Goal: Navigation & Orientation: Find specific page/section

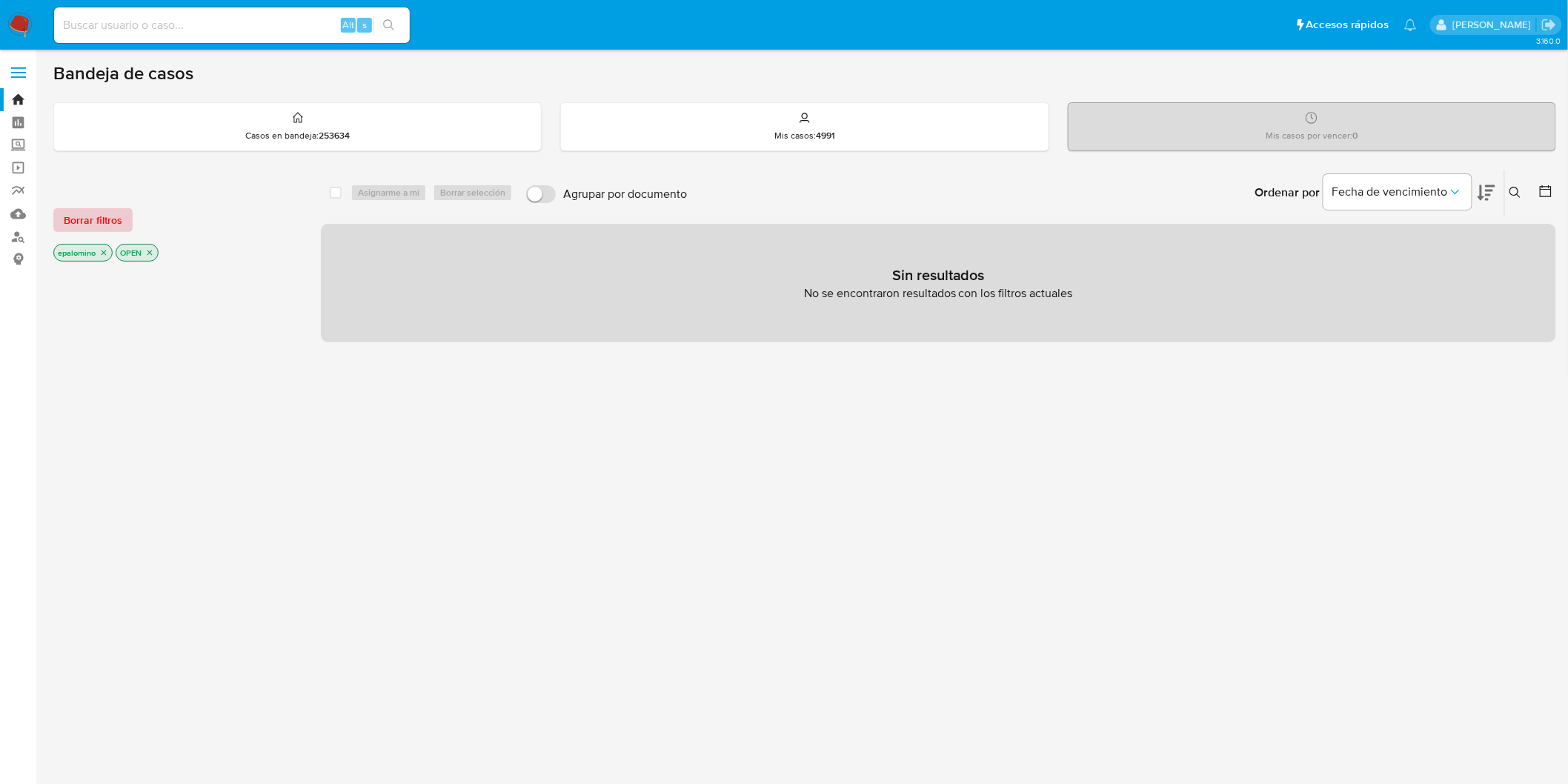
click at [72, 210] on span "Borrar filtros" at bounding box center [92, 220] width 58 height 21
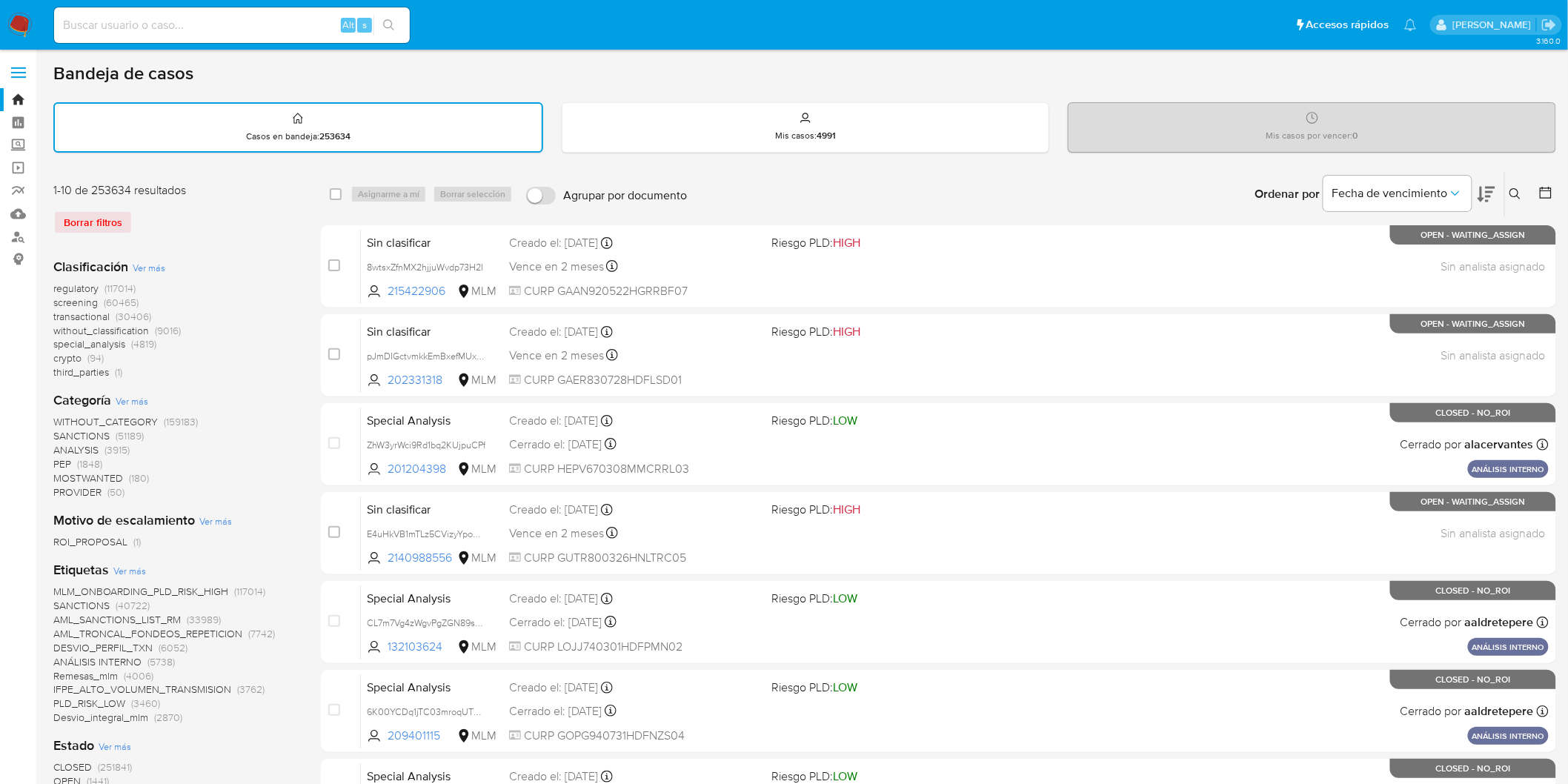
click at [23, 37] on nav "Pausado Ver notificaciones Alt s Accesos rápidos Presiona las siguientes teclas…" at bounding box center [784, 24] width 1568 height 50
click at [23, 30] on img at bounding box center [20, 24] width 25 height 25
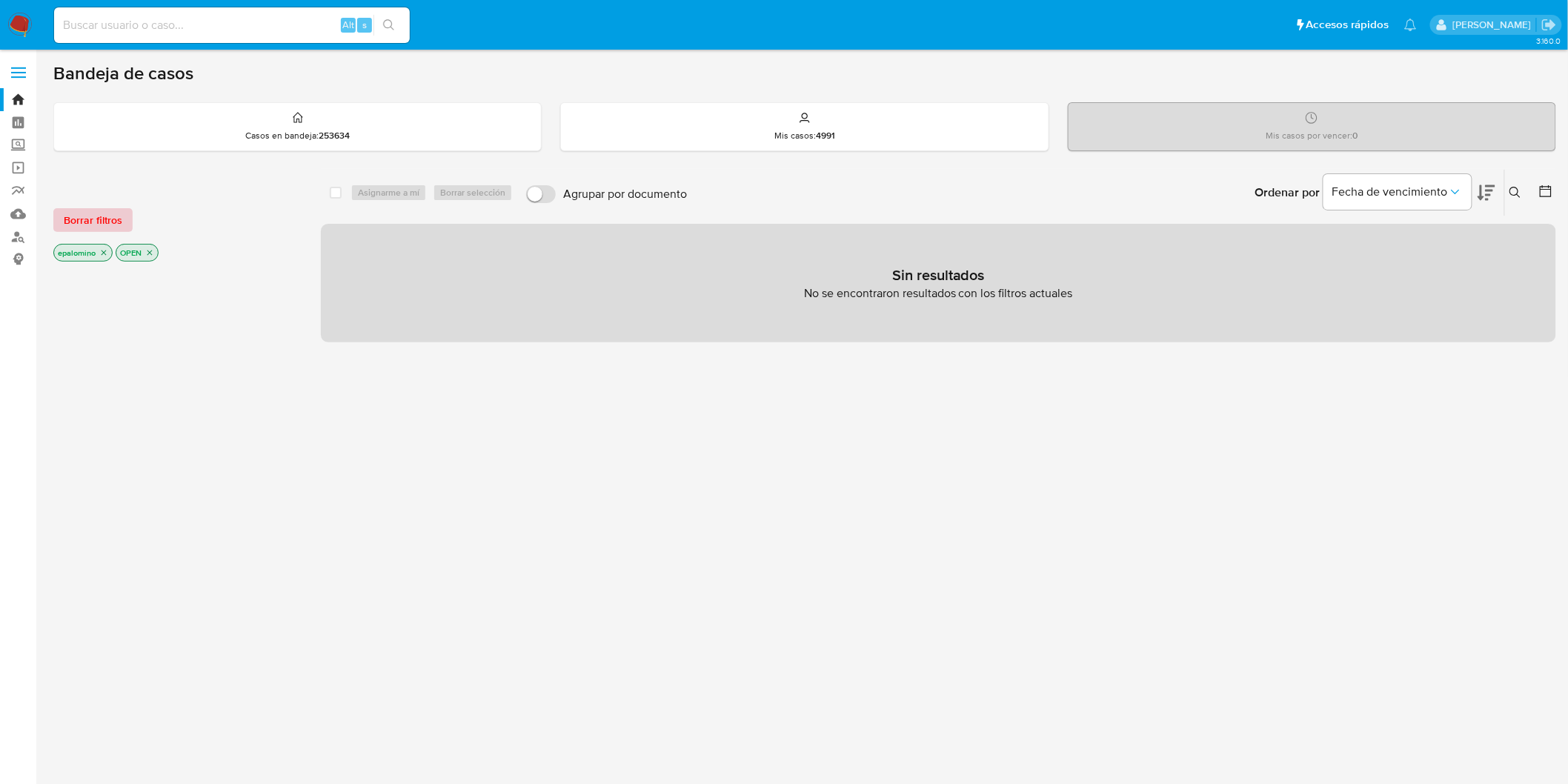
click at [120, 222] on span "Borrar filtros" at bounding box center [92, 220] width 58 height 21
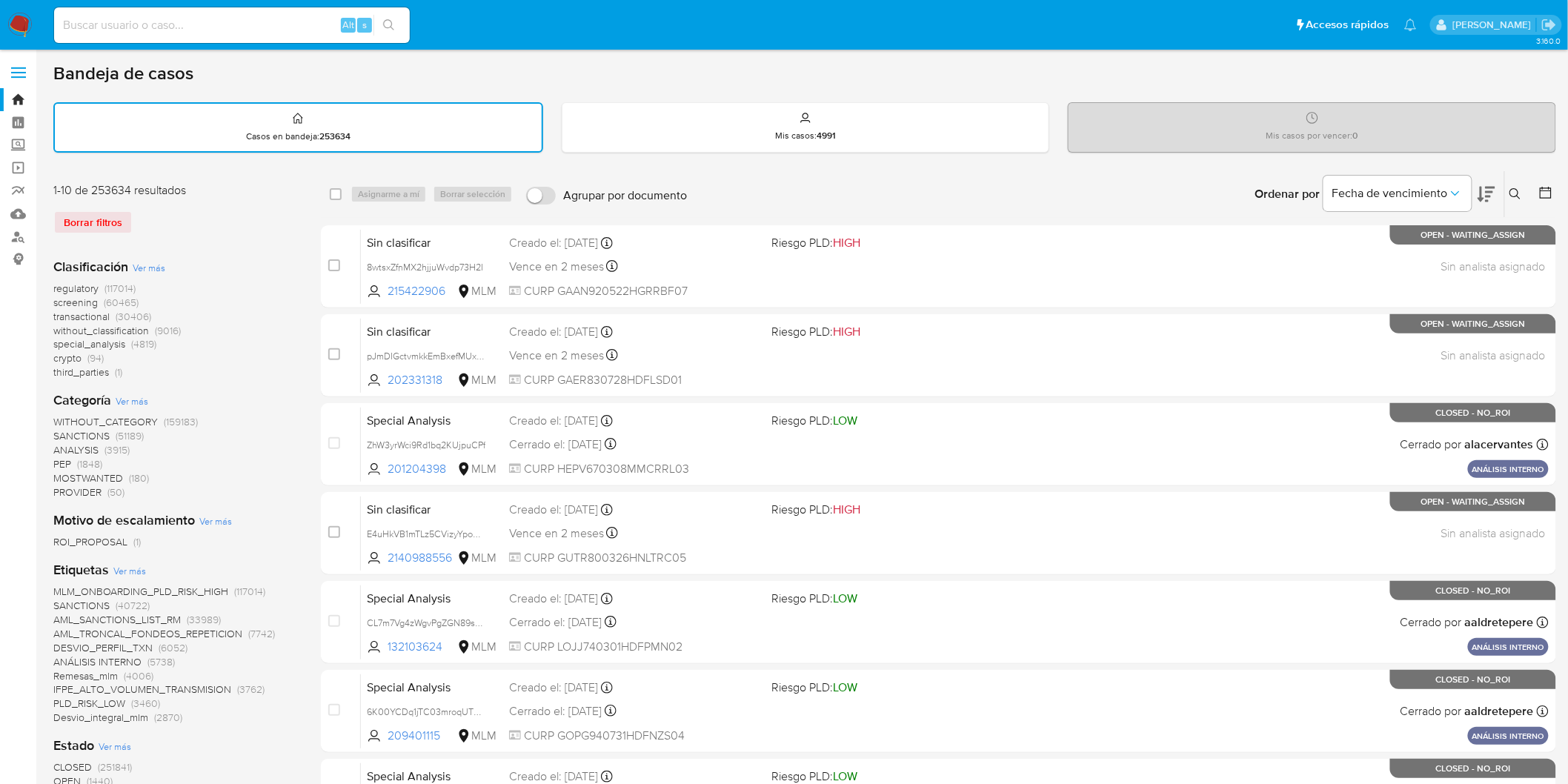
click at [242, 232] on div "1-10 de 253634 resultados Borrar filtros" at bounding box center [172, 213] width 237 height 64
click at [15, 24] on img at bounding box center [20, 24] width 25 height 25
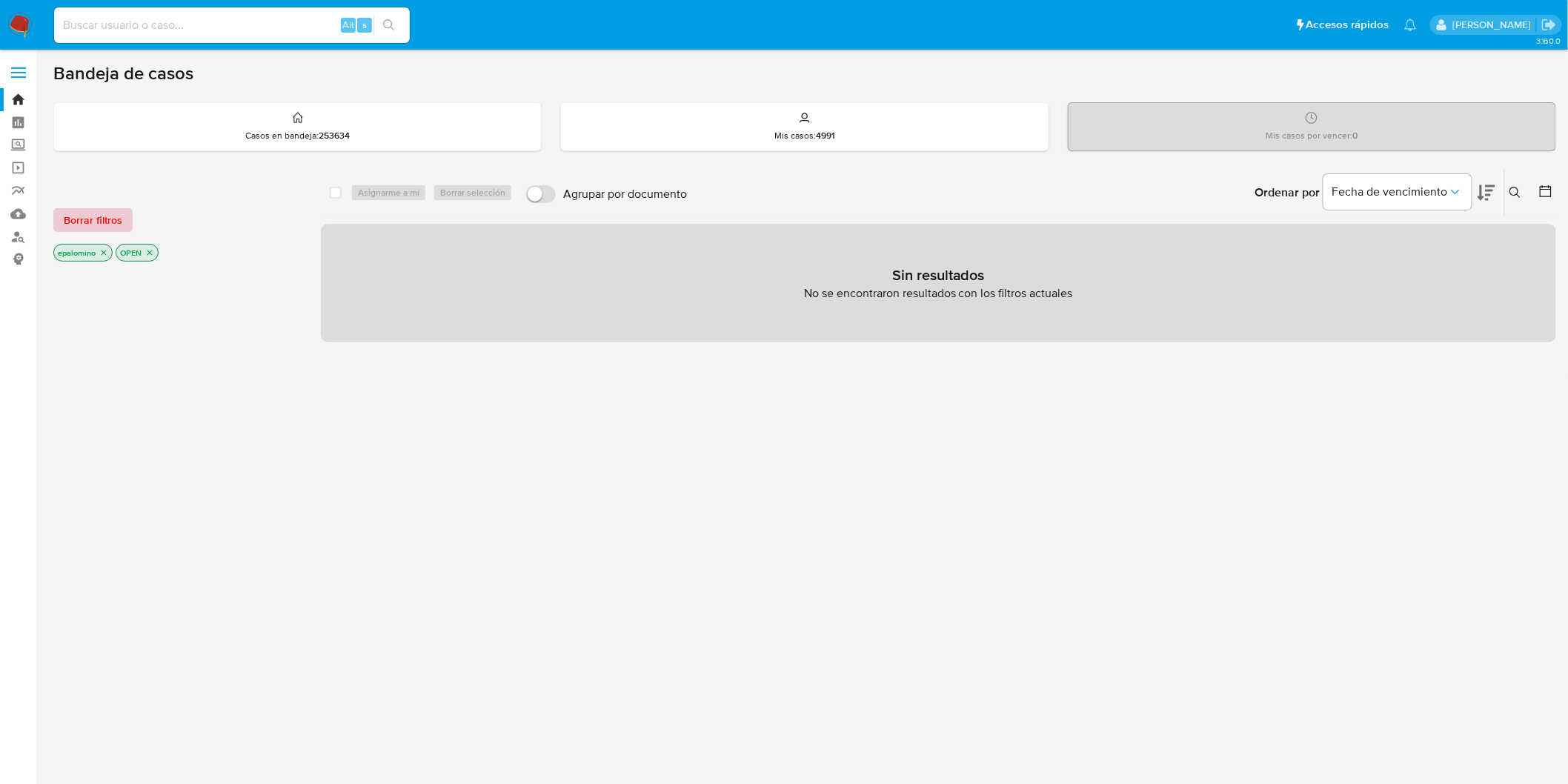
click at [91, 225] on span "Borrar filtros" at bounding box center [92, 220] width 58 height 21
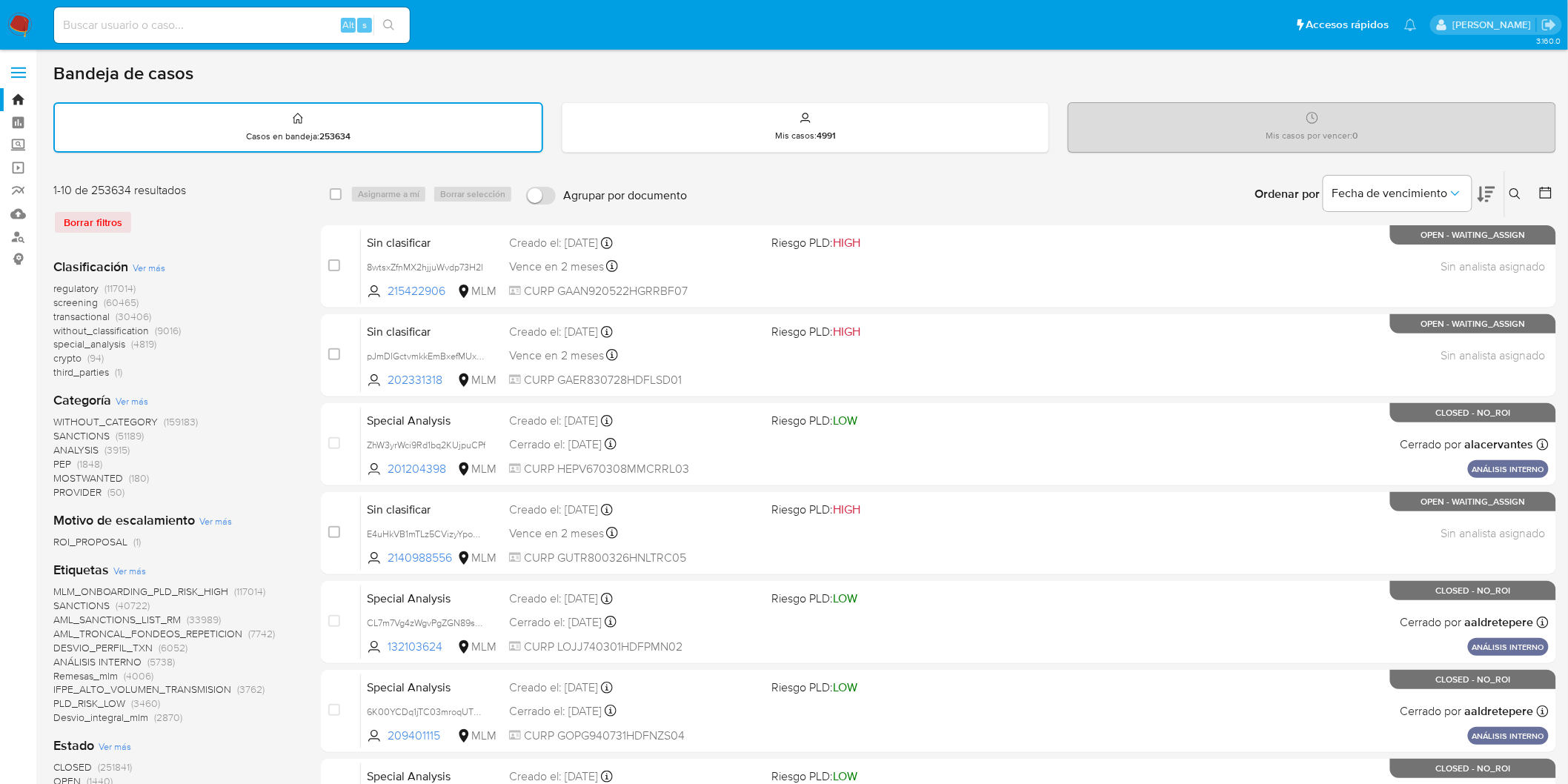
click at [24, 23] on img at bounding box center [20, 24] width 25 height 25
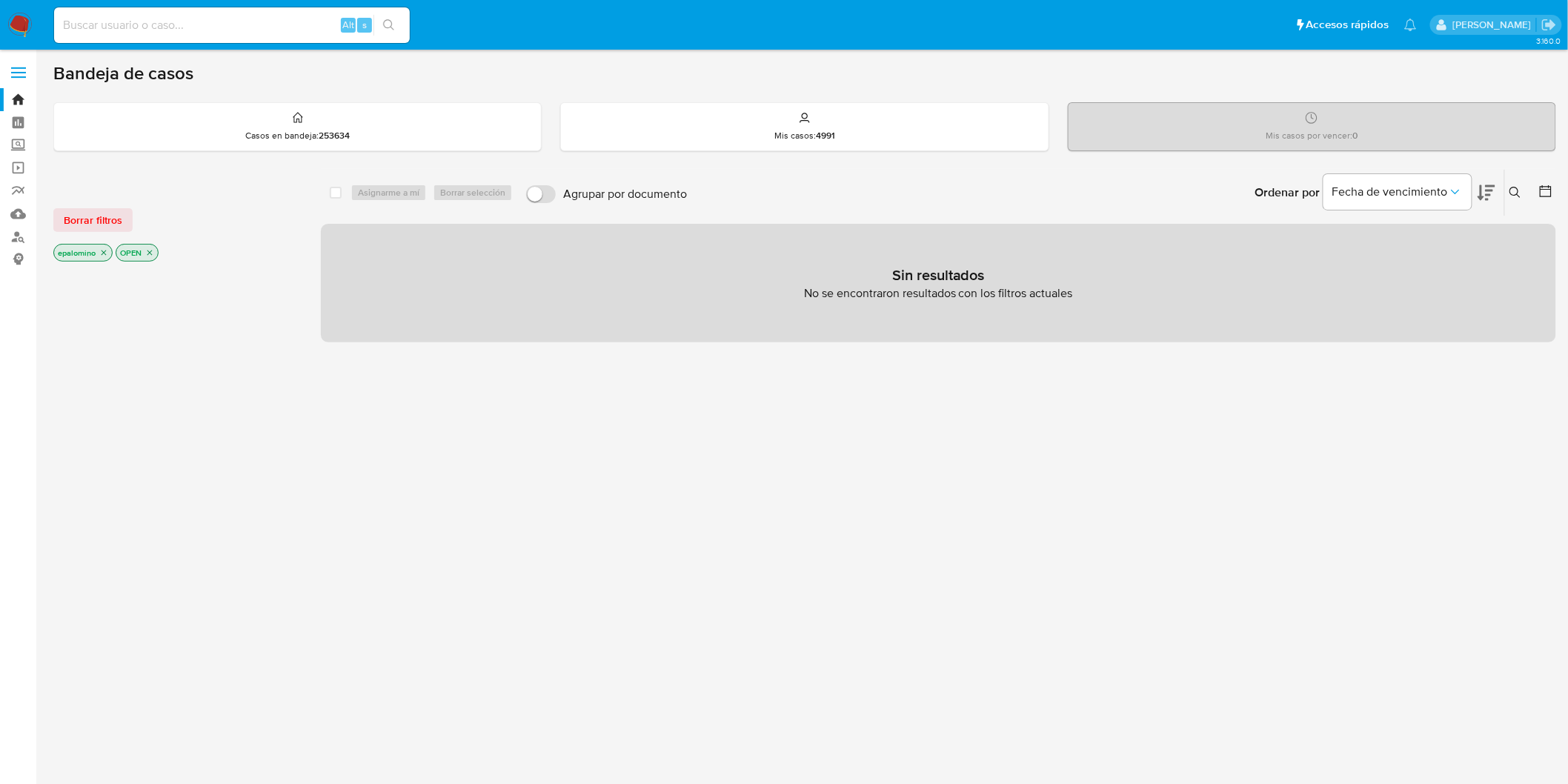
drag, startPoint x: 102, startPoint y: 208, endPoint x: 232, endPoint y: 211, distance: 130.0
click at [102, 210] on span "Borrar filtros" at bounding box center [92, 220] width 58 height 21
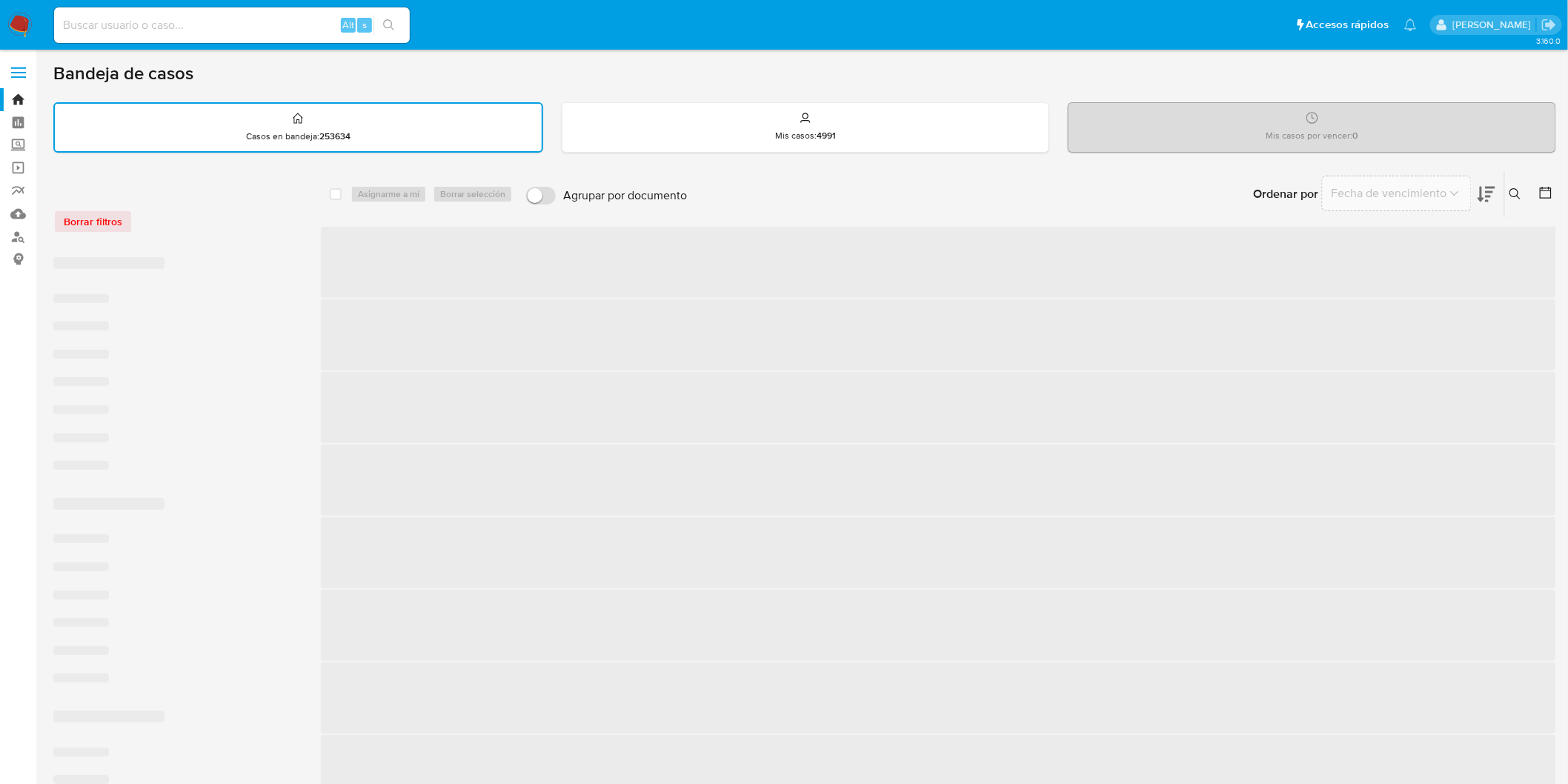
click at [246, 212] on div "Borrar filtros" at bounding box center [172, 221] width 237 height 24
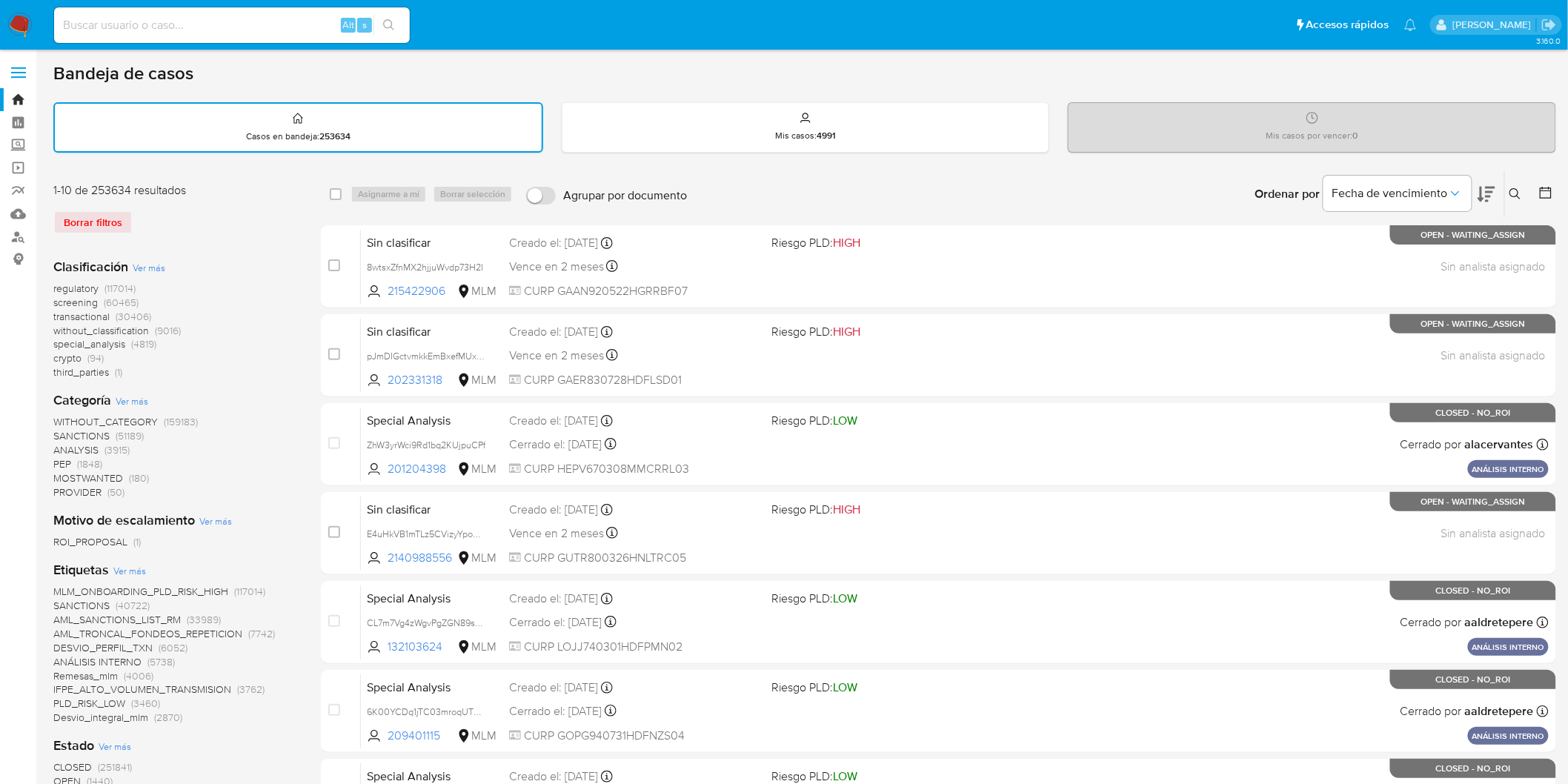
click at [23, 21] on img at bounding box center [20, 24] width 25 height 25
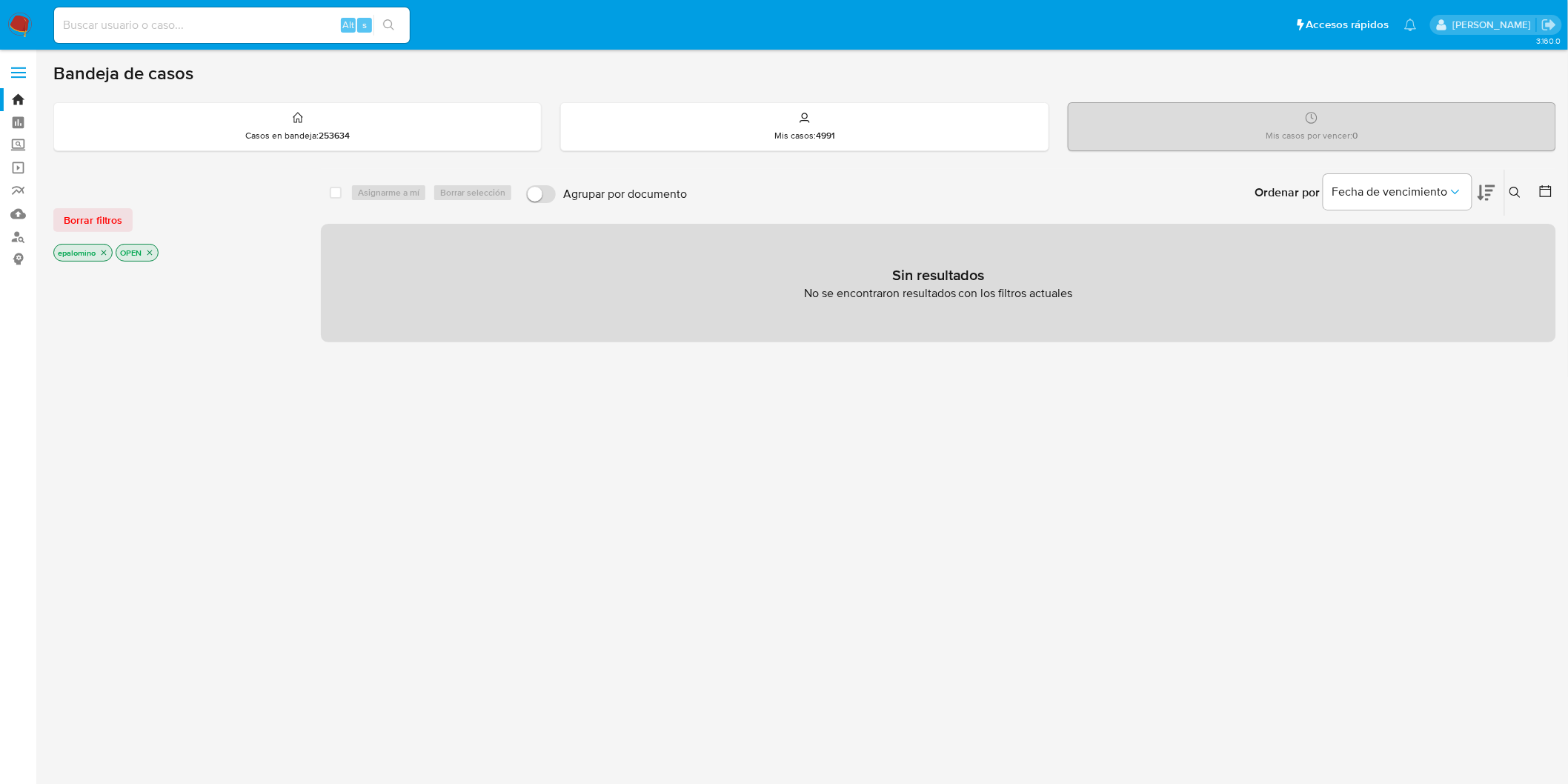
drag, startPoint x: 98, startPoint y: 222, endPoint x: 86, endPoint y: 220, distance: 12.2
click at [97, 222] on span "Borrar filtros" at bounding box center [92, 220] width 58 height 21
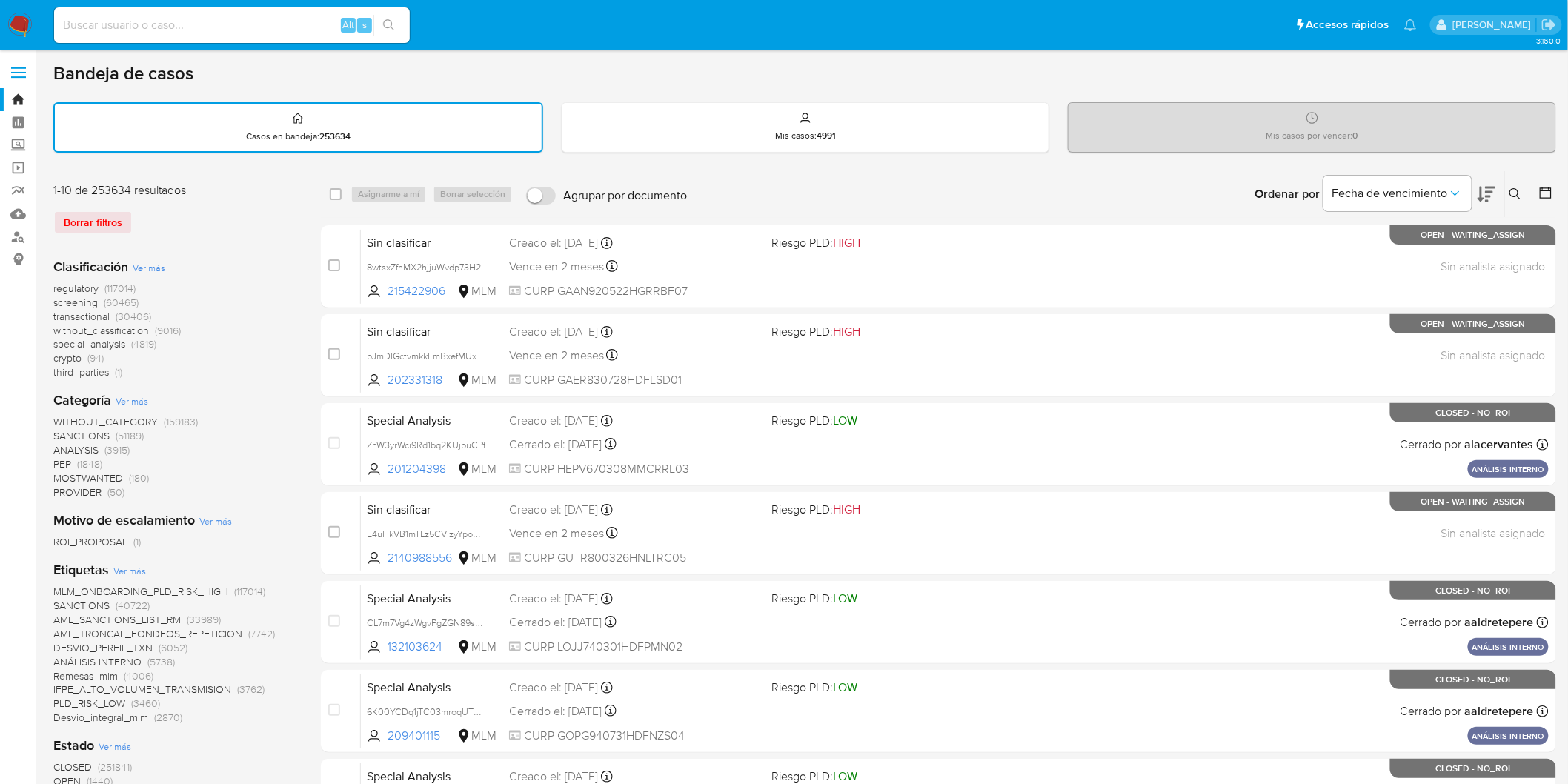
click at [11, 18] on img at bounding box center [20, 24] width 25 height 25
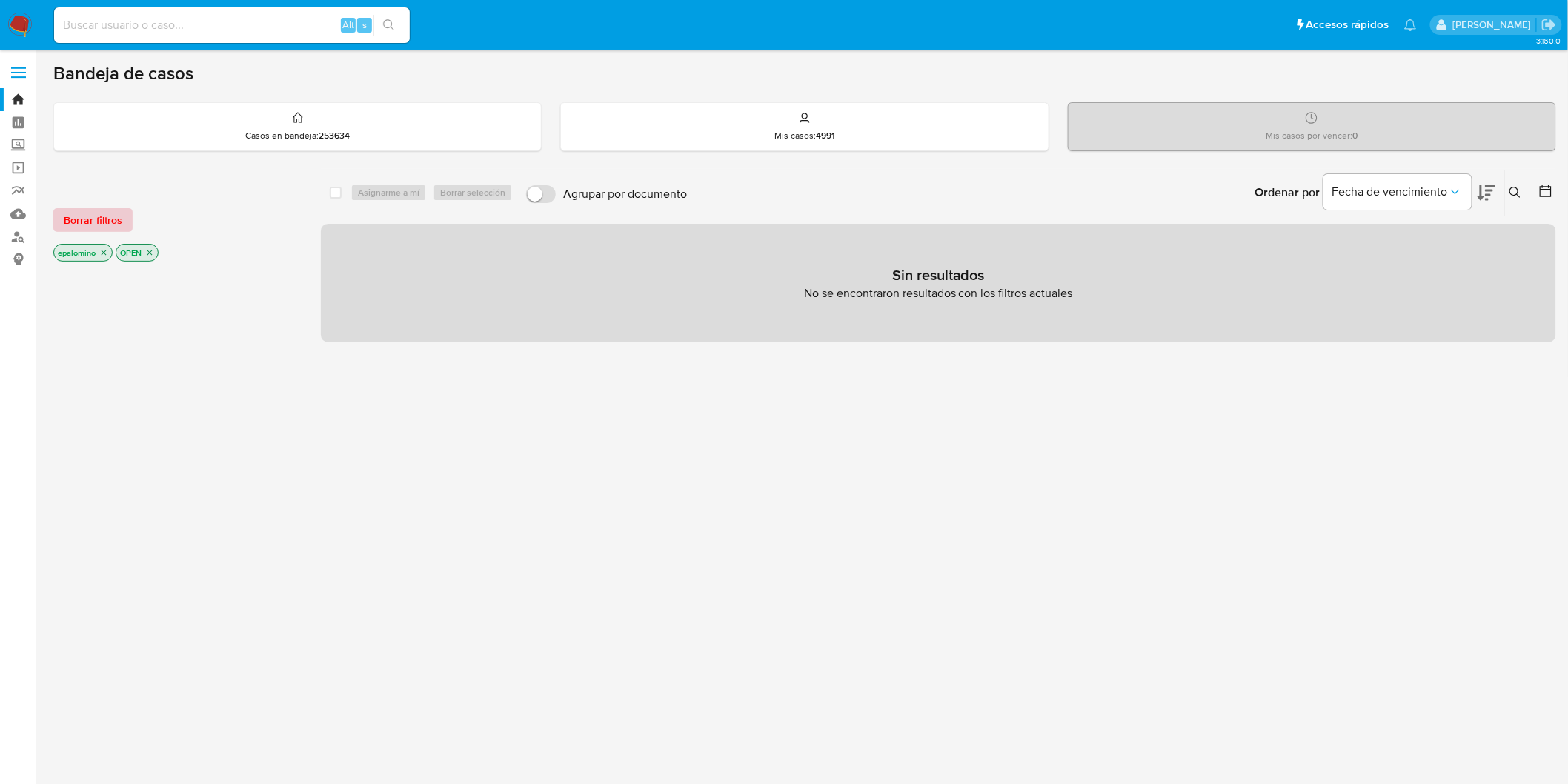
click at [127, 225] on button "Borrar filtros" at bounding box center [92, 220] width 79 height 24
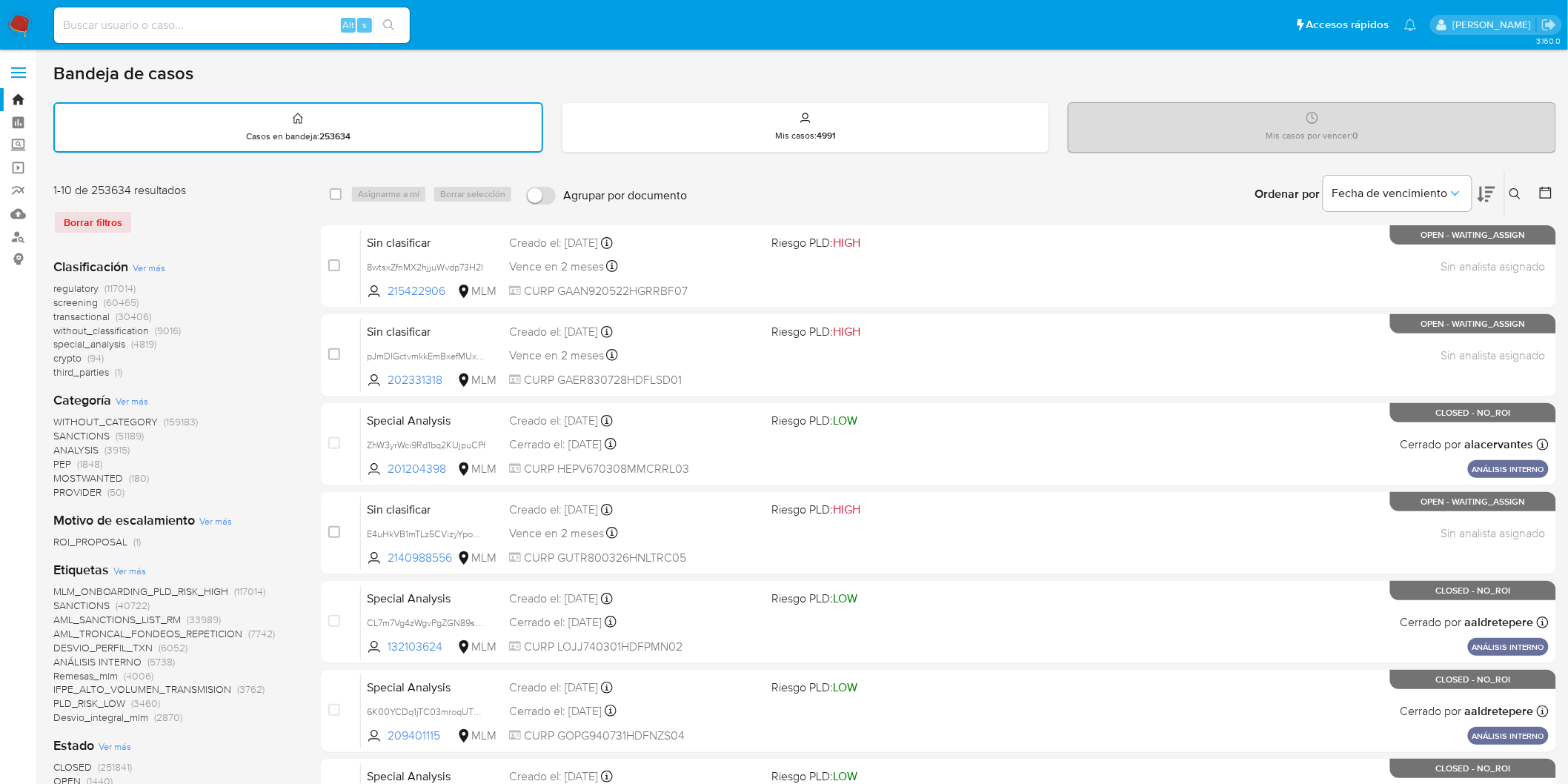
click at [20, 27] on img at bounding box center [20, 24] width 25 height 25
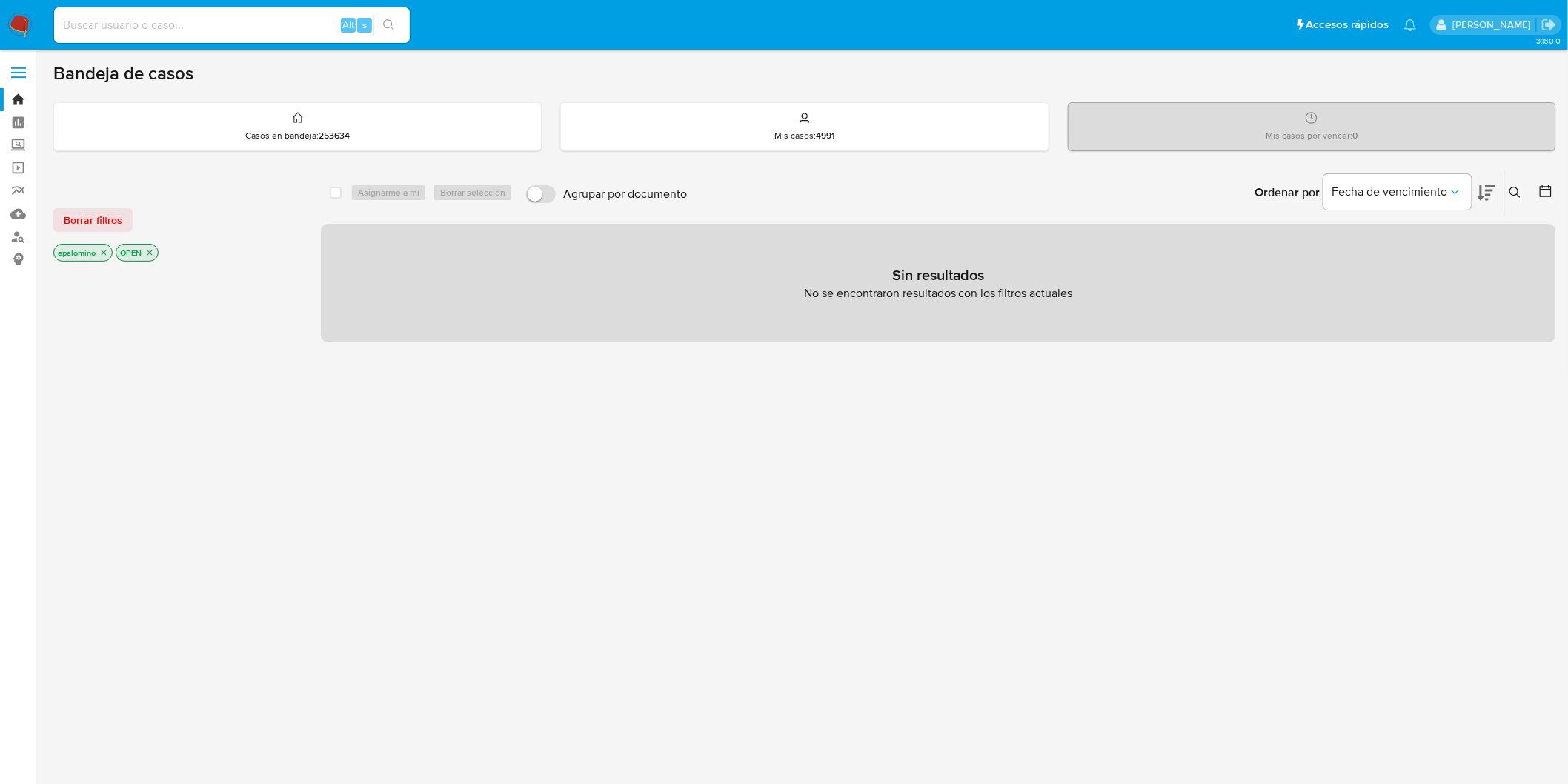
click at [82, 210] on span "Borrar filtros" at bounding box center [92, 220] width 58 height 21
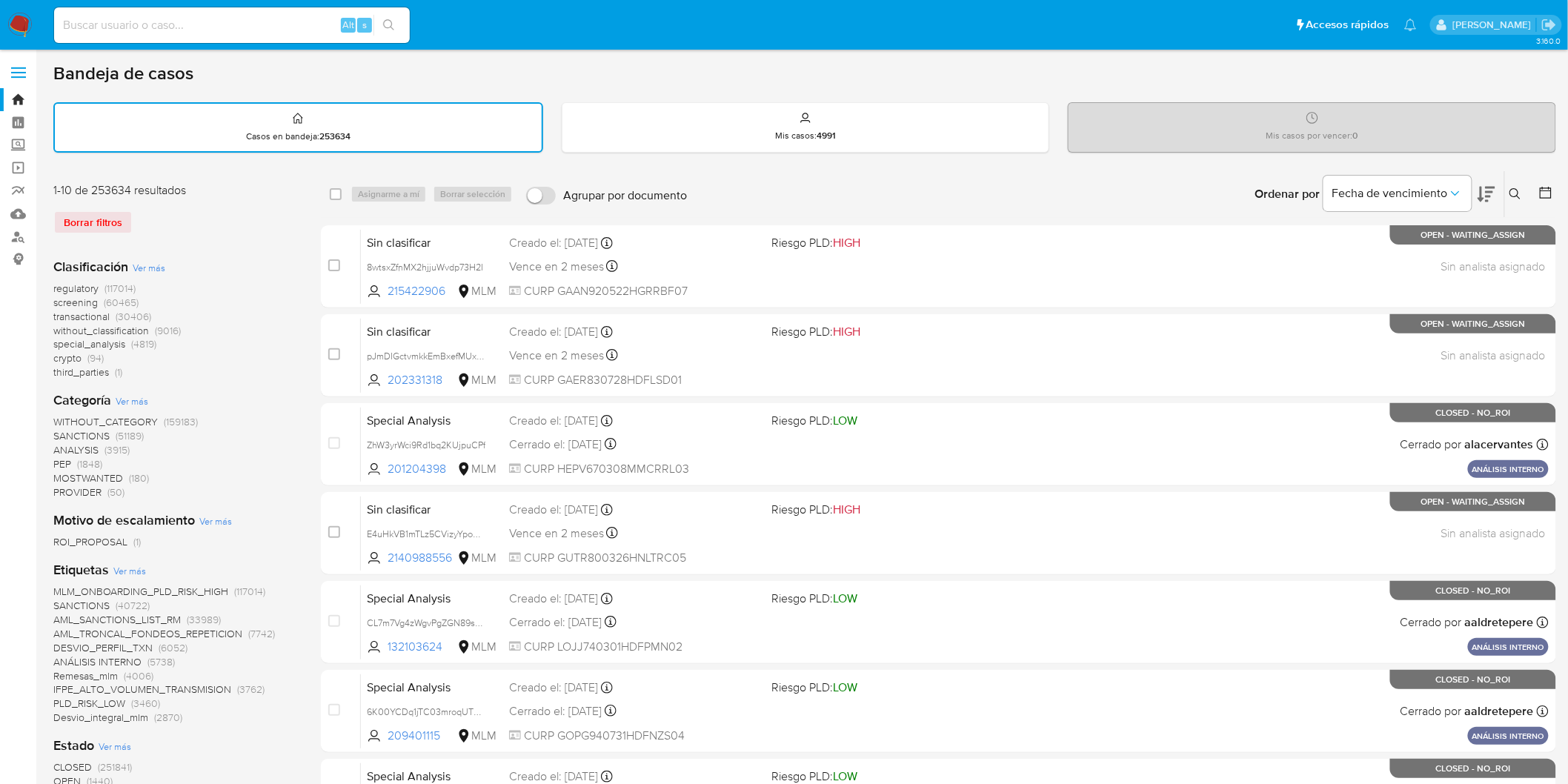
click at [15, 30] on img at bounding box center [20, 24] width 25 height 25
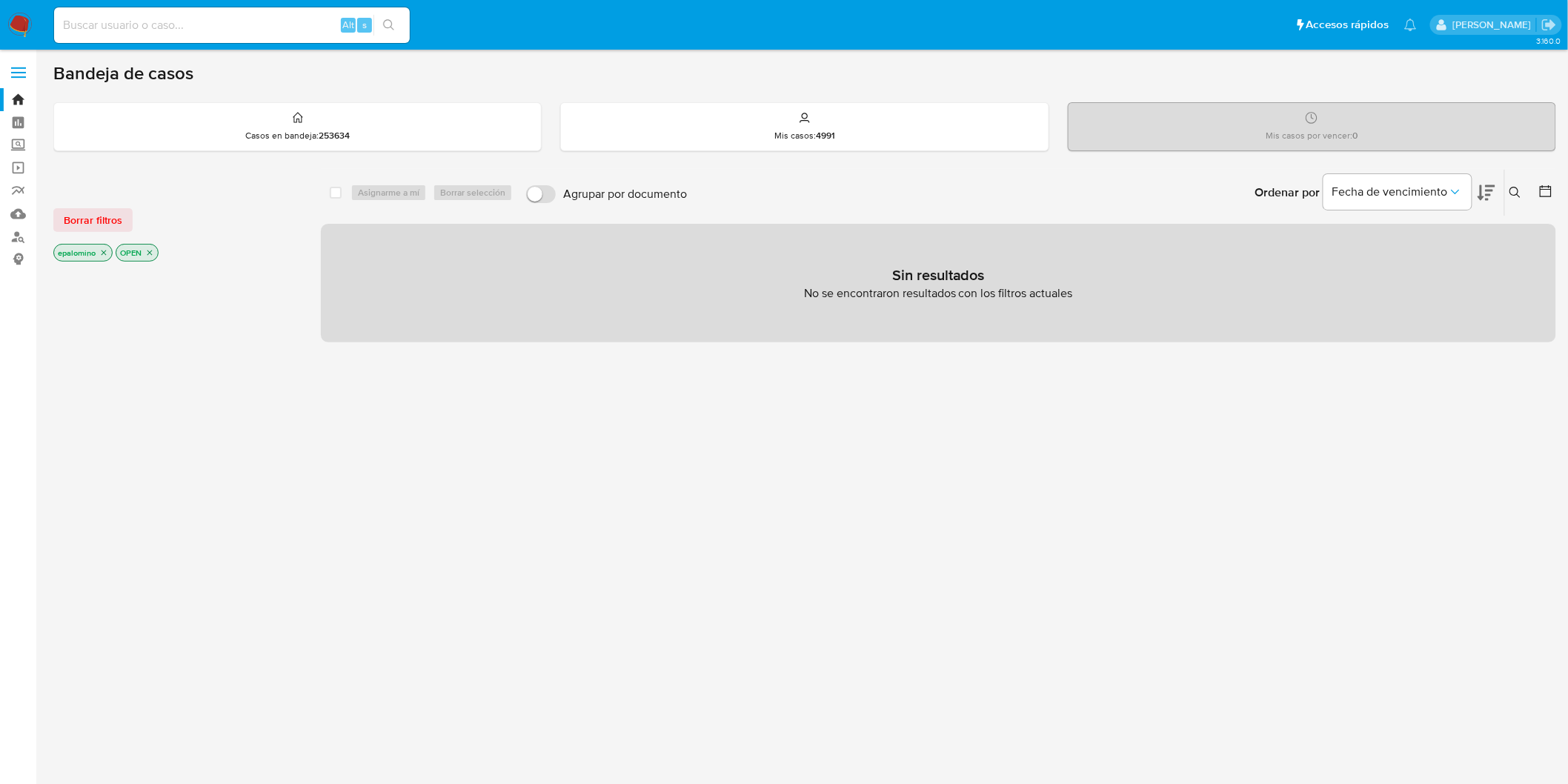
click at [89, 206] on div "Borrar filtros epalomino OPEN" at bounding box center [172, 223] width 237 height 84
click at [87, 211] on span "Borrar filtros" at bounding box center [92, 220] width 58 height 21
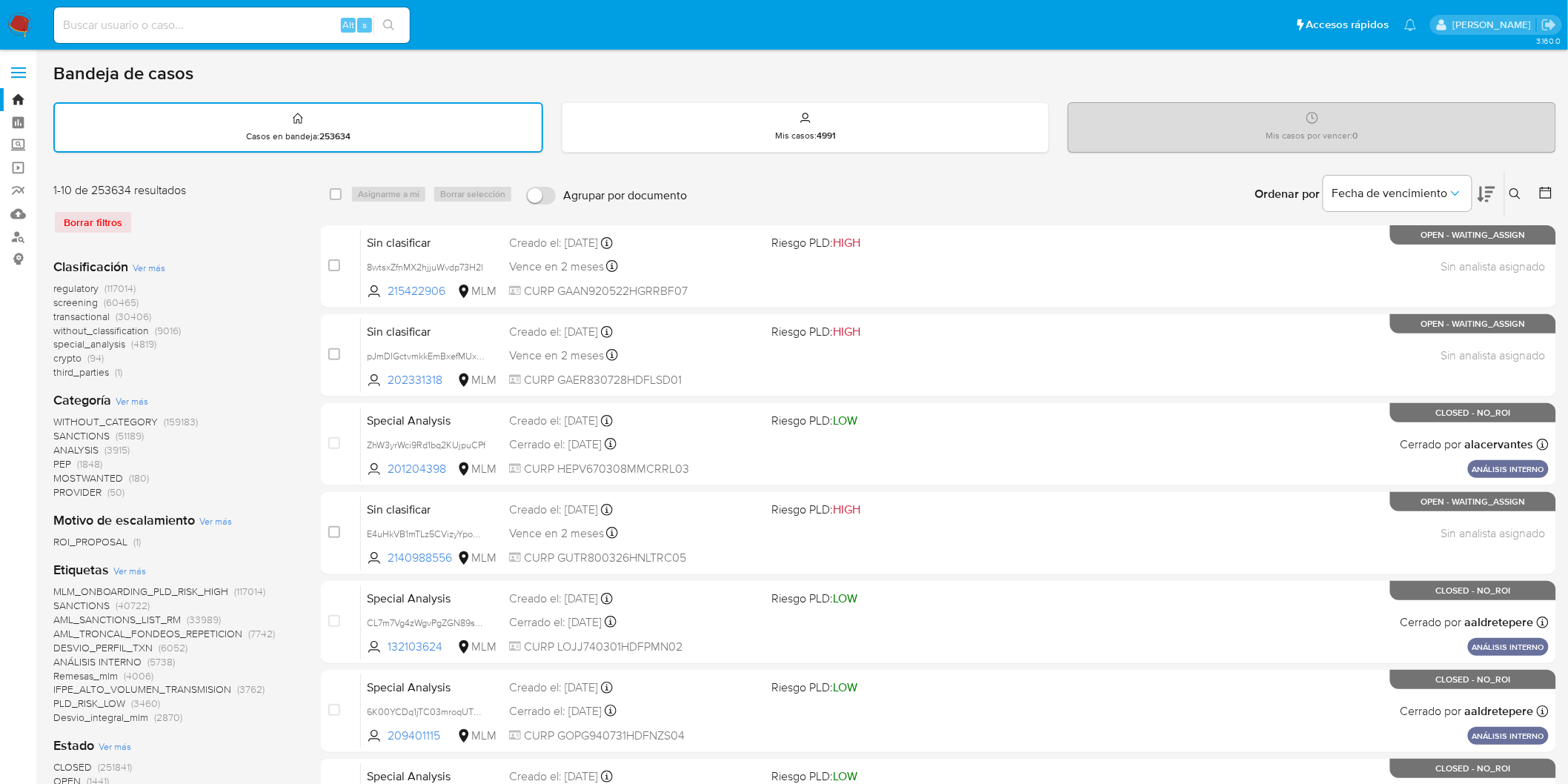
click at [17, 15] on img at bounding box center [20, 24] width 25 height 25
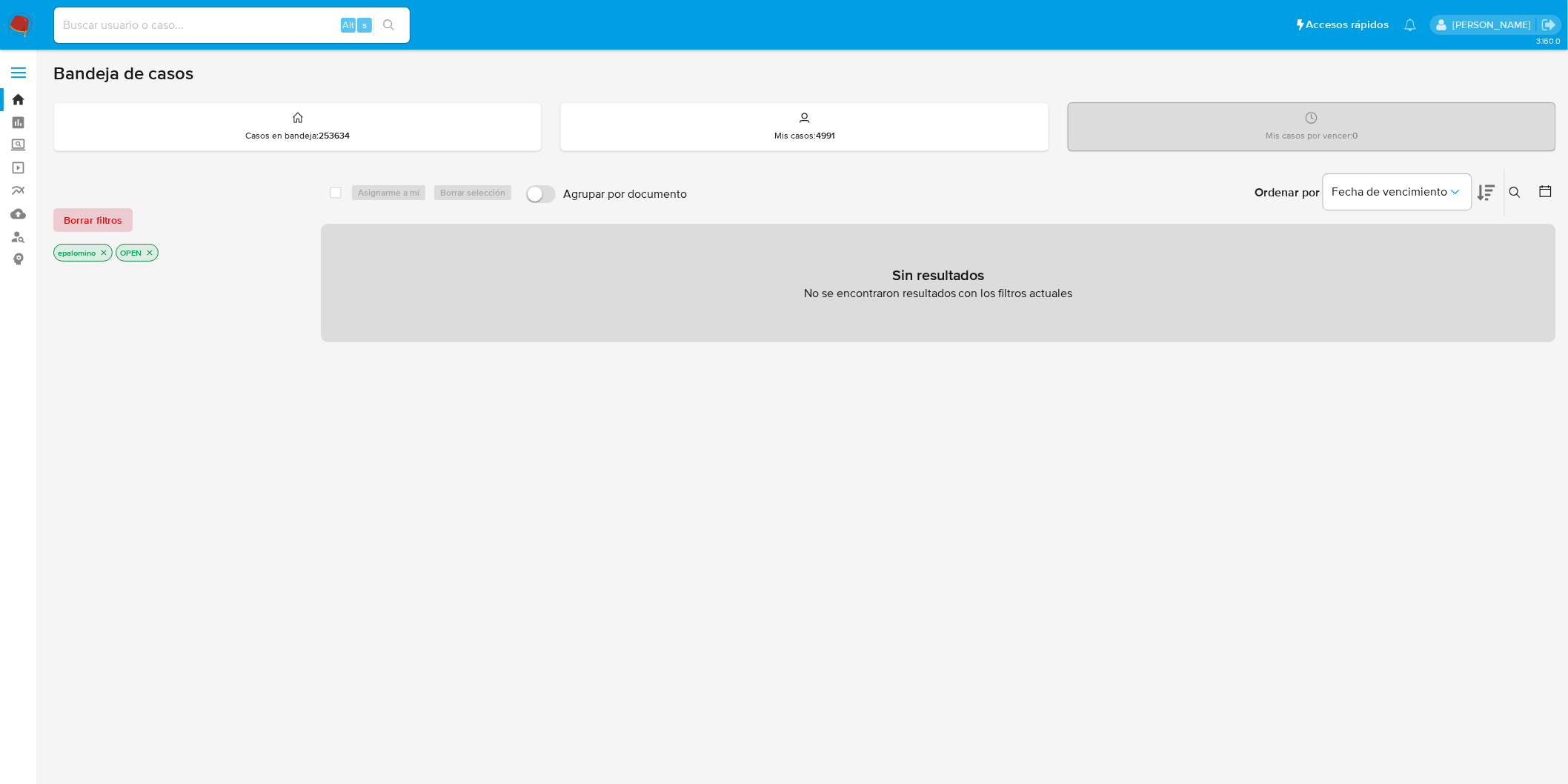
click at [105, 212] on span "Borrar filtros" at bounding box center [92, 220] width 58 height 21
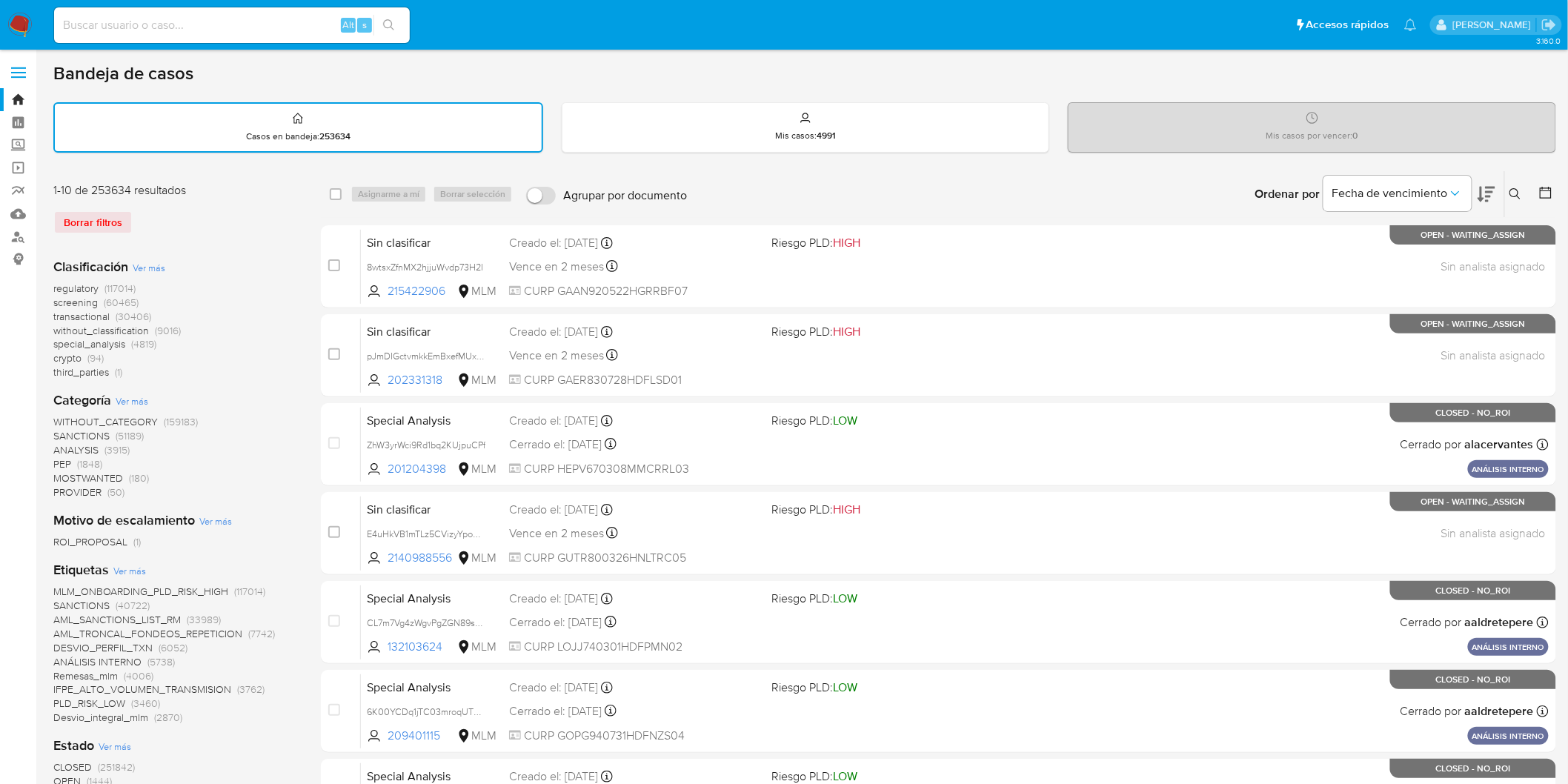
click at [17, 25] on img at bounding box center [20, 24] width 25 height 25
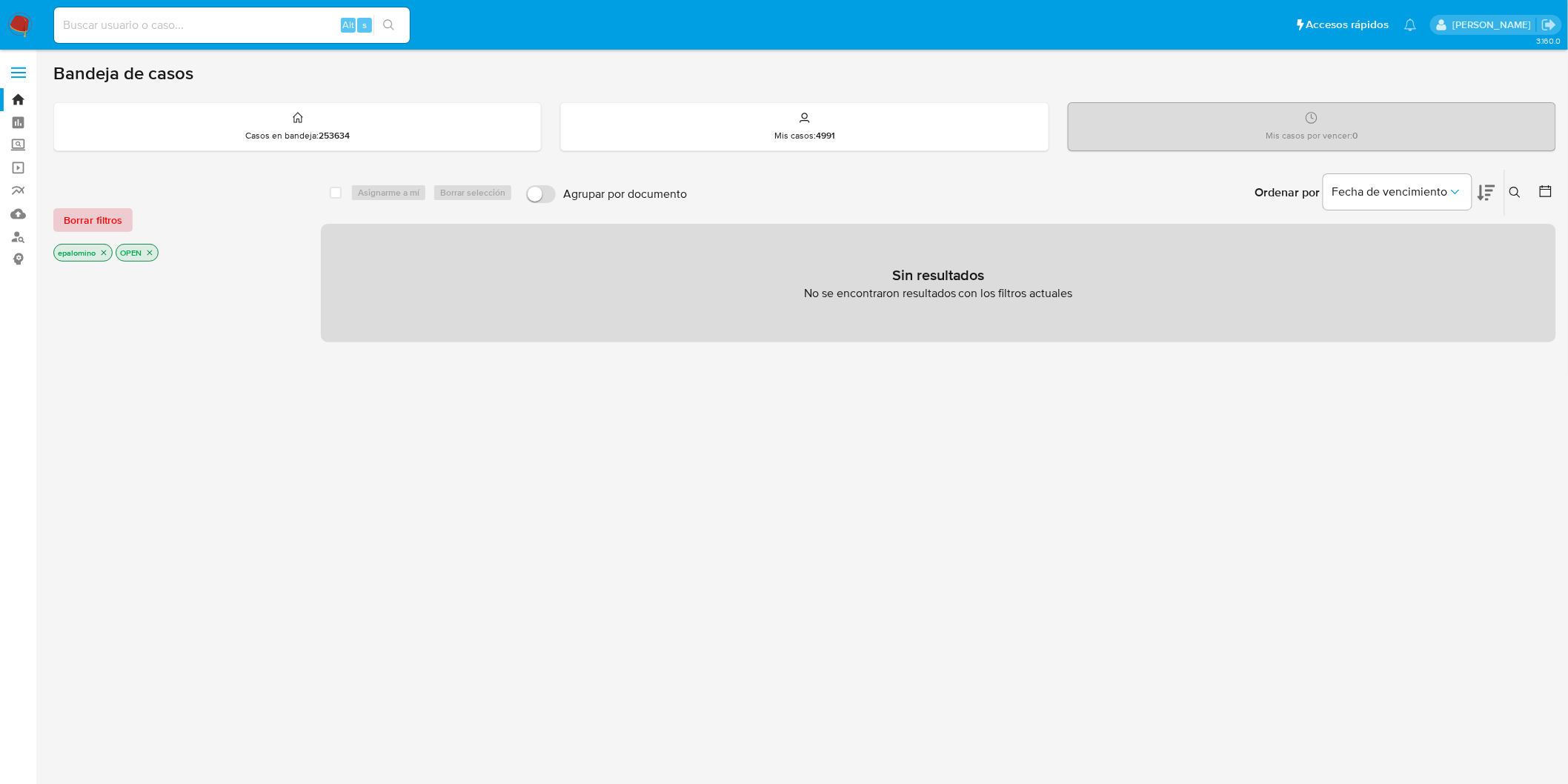
click at [94, 213] on span "Borrar filtros" at bounding box center [92, 220] width 58 height 21
